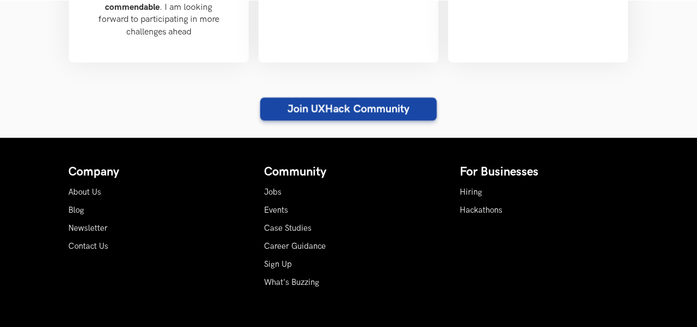
scroll to position [1418, 0]
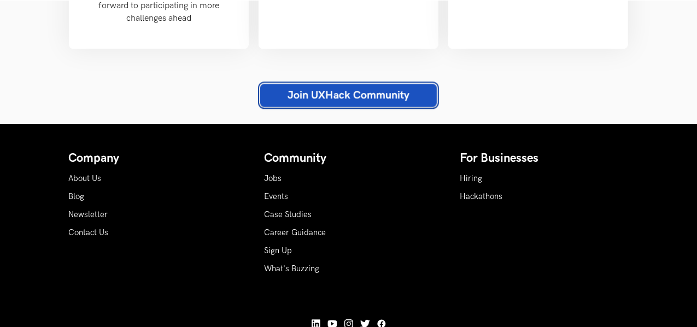
click at [363, 84] on link "Join UXHack Community" at bounding box center [348, 95] width 177 height 23
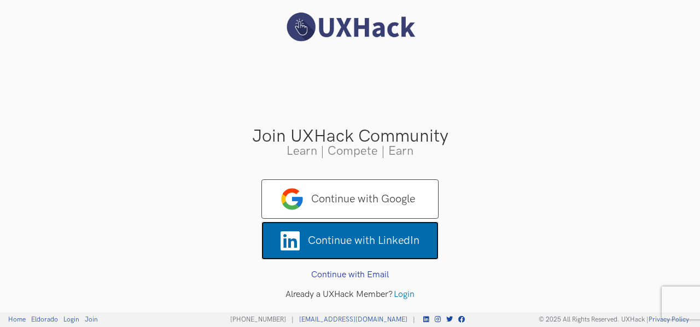
click at [361, 244] on span "Continue with LinkedIn" at bounding box center [349, 241] width 177 height 38
